Goal: Navigation & Orientation: Find specific page/section

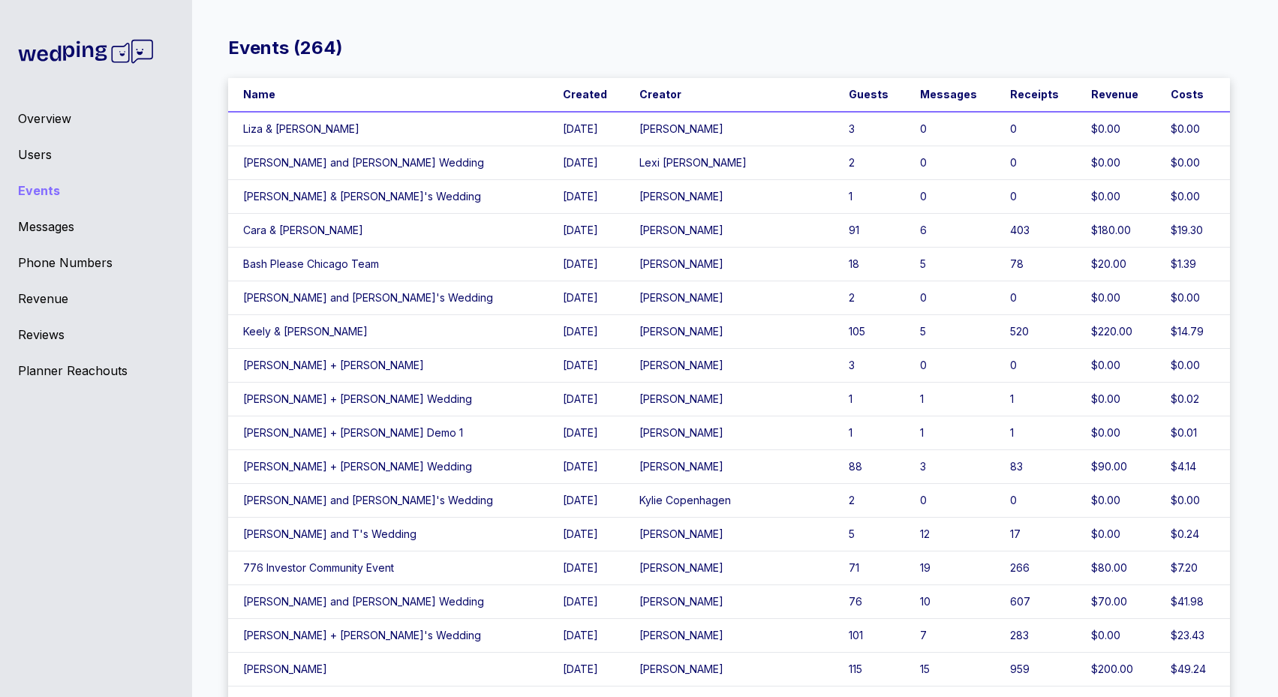
scroll to position [8, 0]
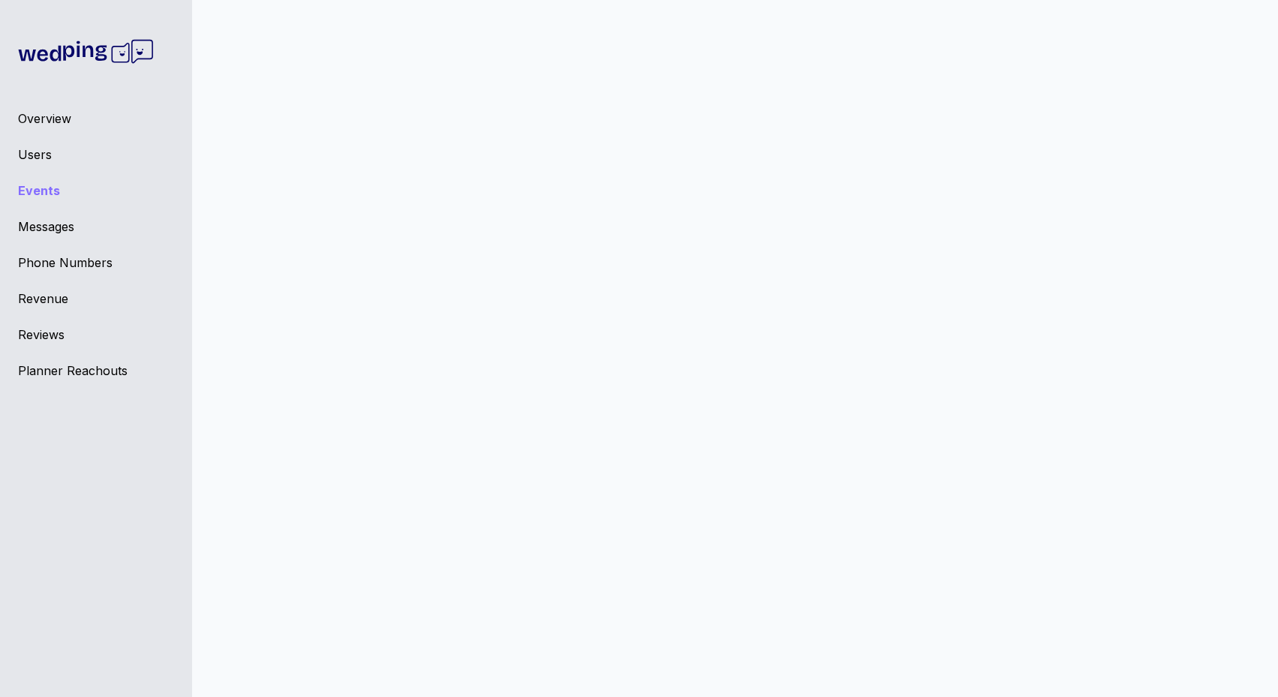
click at [73, 117] on div "Overview" at bounding box center [96, 119] width 156 height 18
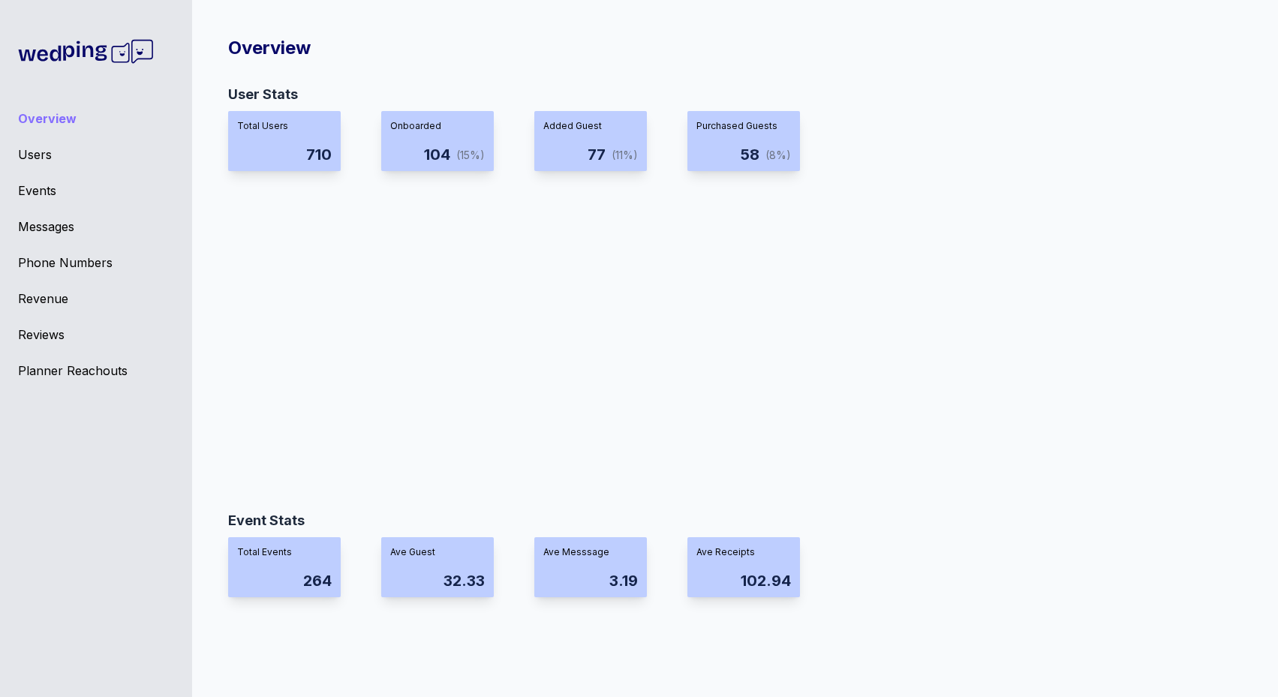
click at [44, 196] on div "Events" at bounding box center [96, 191] width 156 height 18
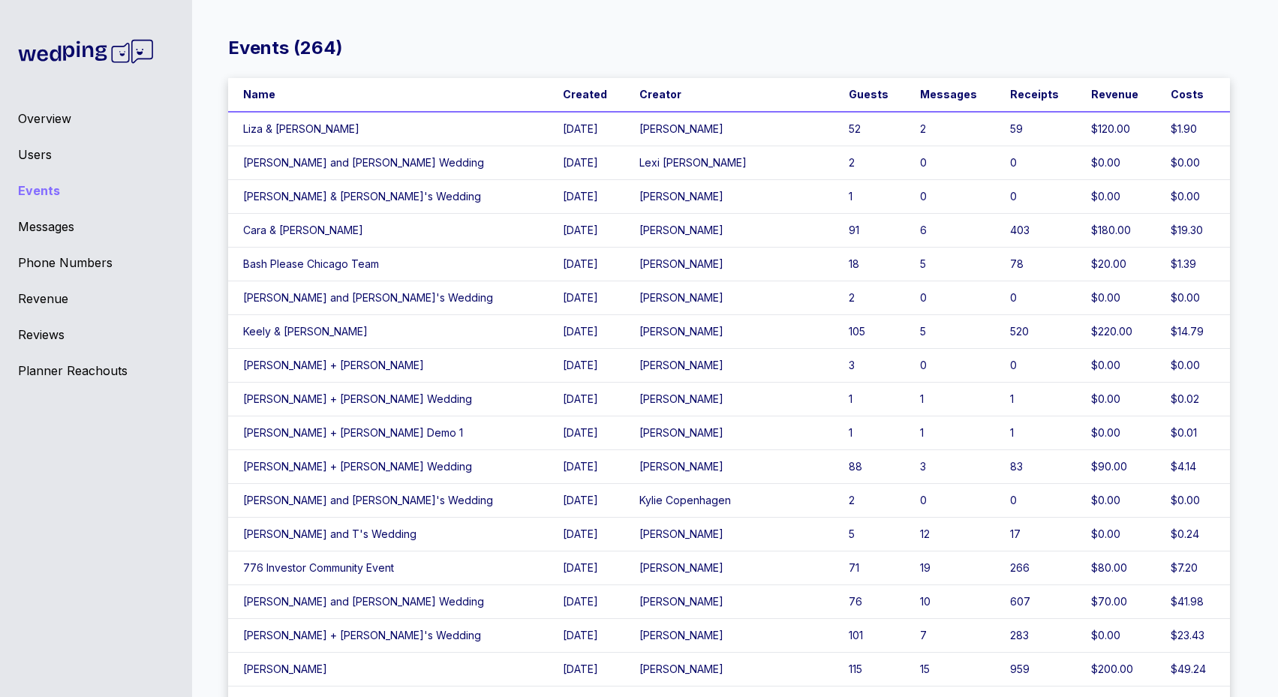
click at [44, 196] on div "Events" at bounding box center [96, 191] width 156 height 18
